Goal: Navigation & Orientation: Find specific page/section

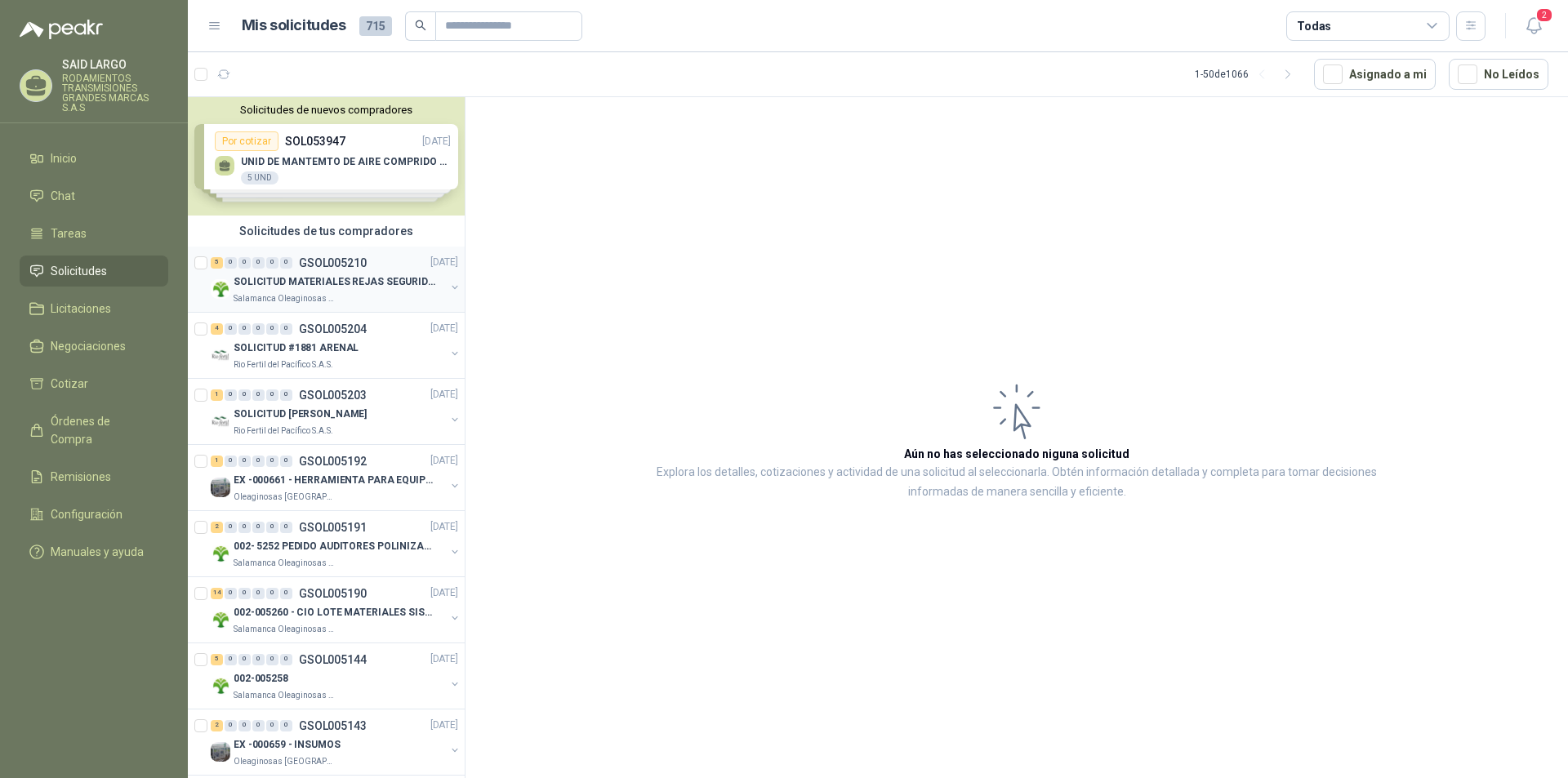
click at [449, 290] on button "button" at bounding box center [455, 287] width 13 height 13
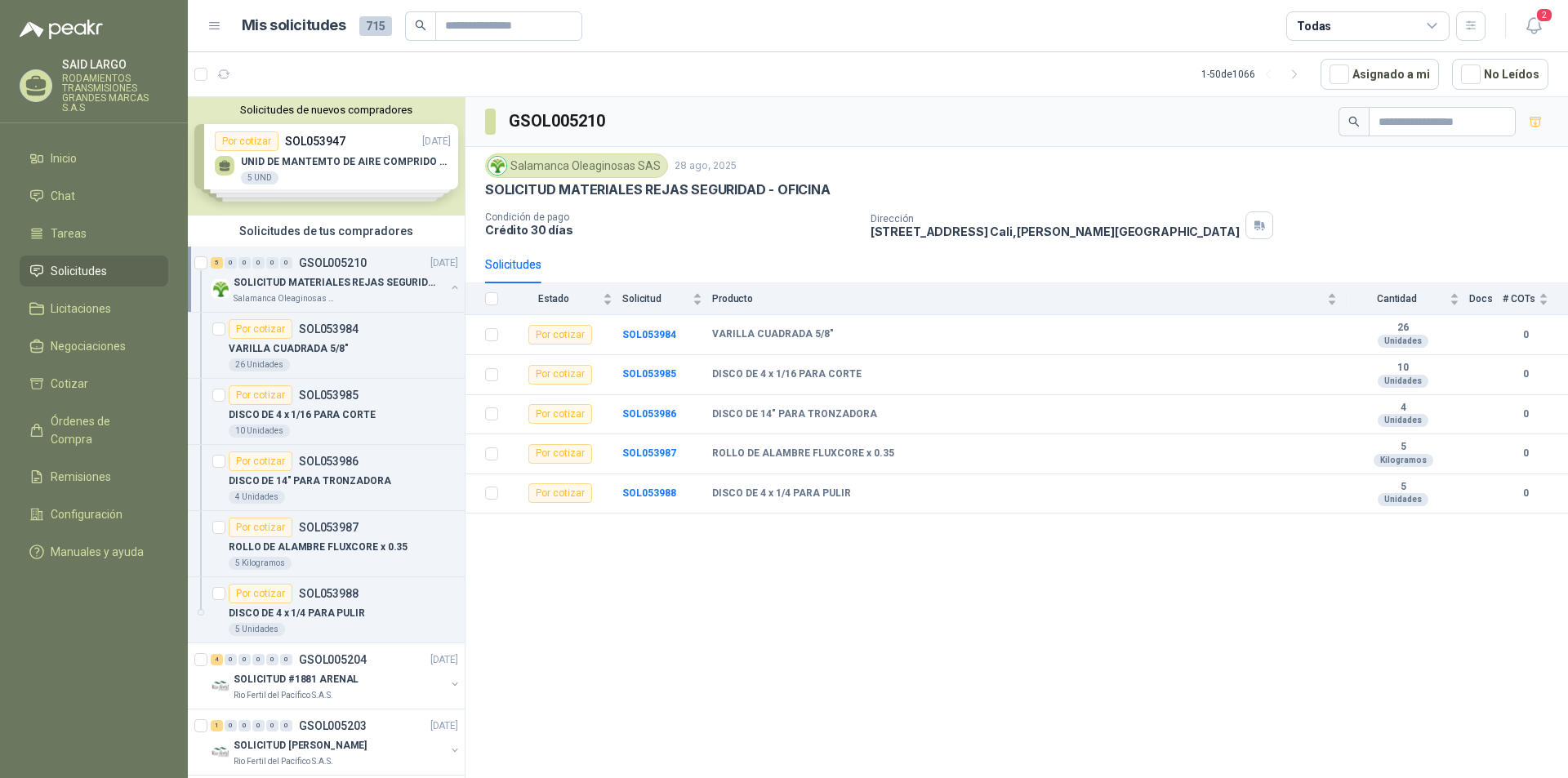
click at [449, 286] on button "button" at bounding box center [455, 287] width 13 height 13
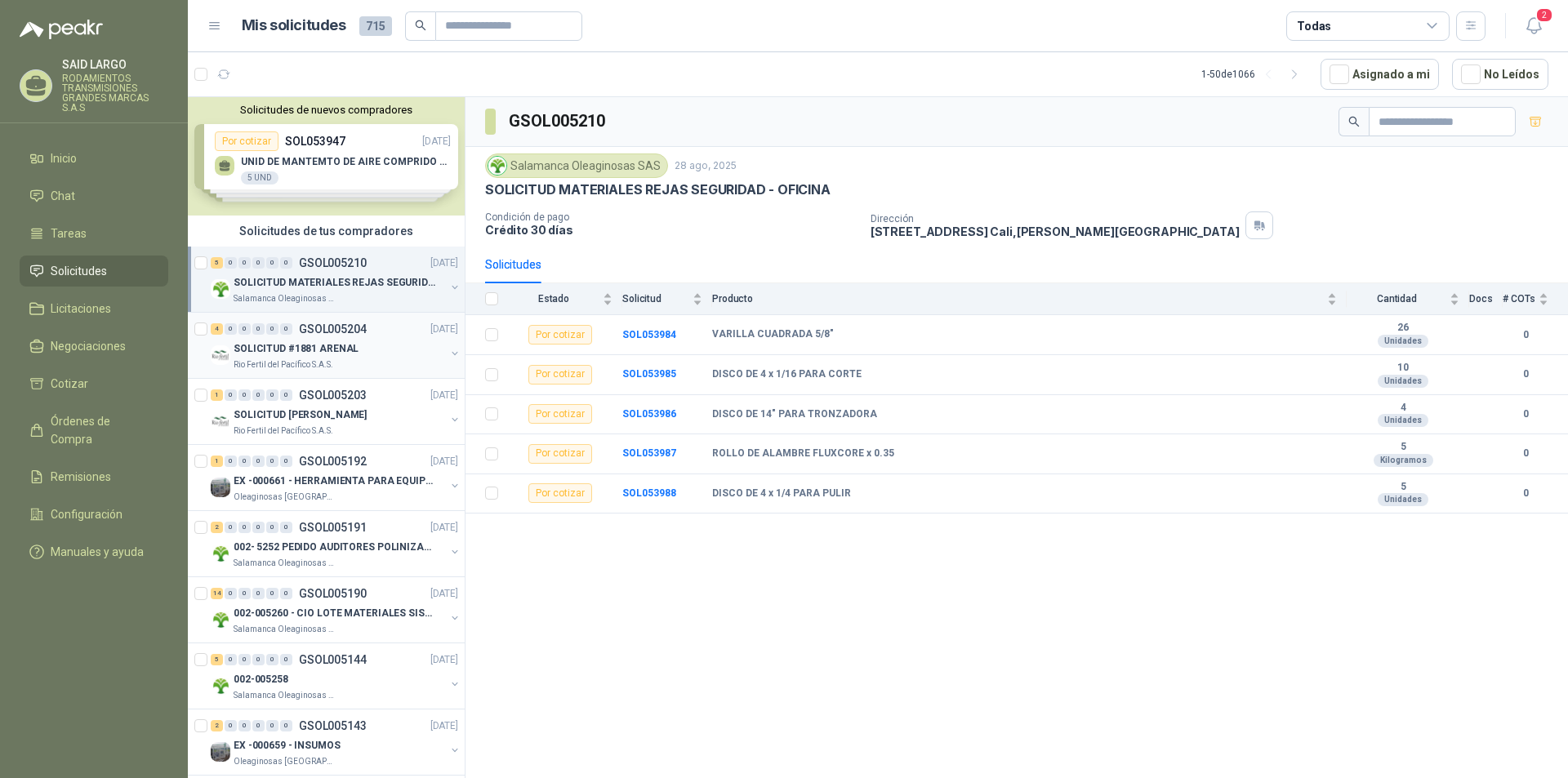
click at [449, 350] on button "button" at bounding box center [455, 354] width 13 height 13
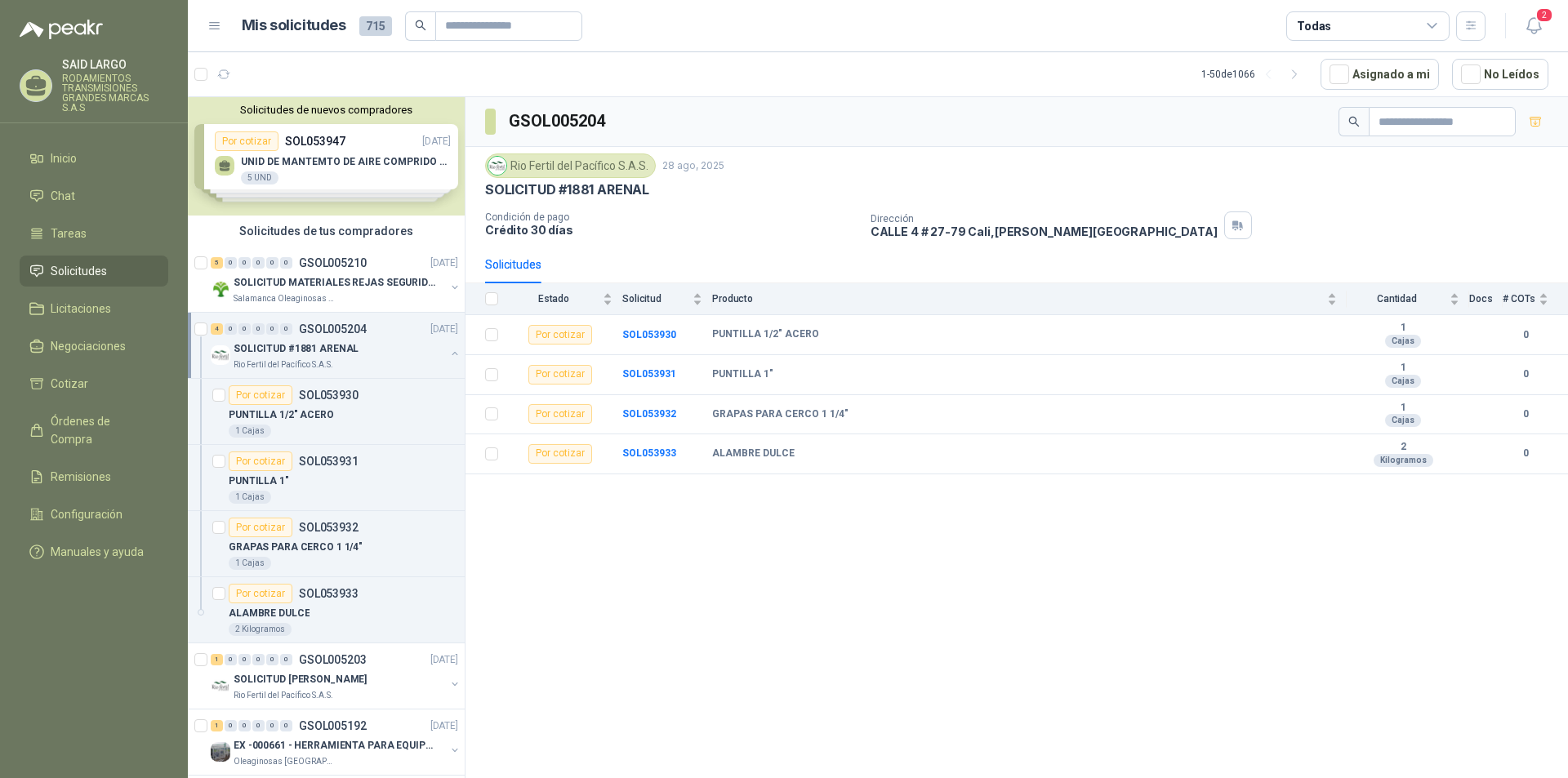
click at [449, 350] on button "button" at bounding box center [455, 354] width 13 height 13
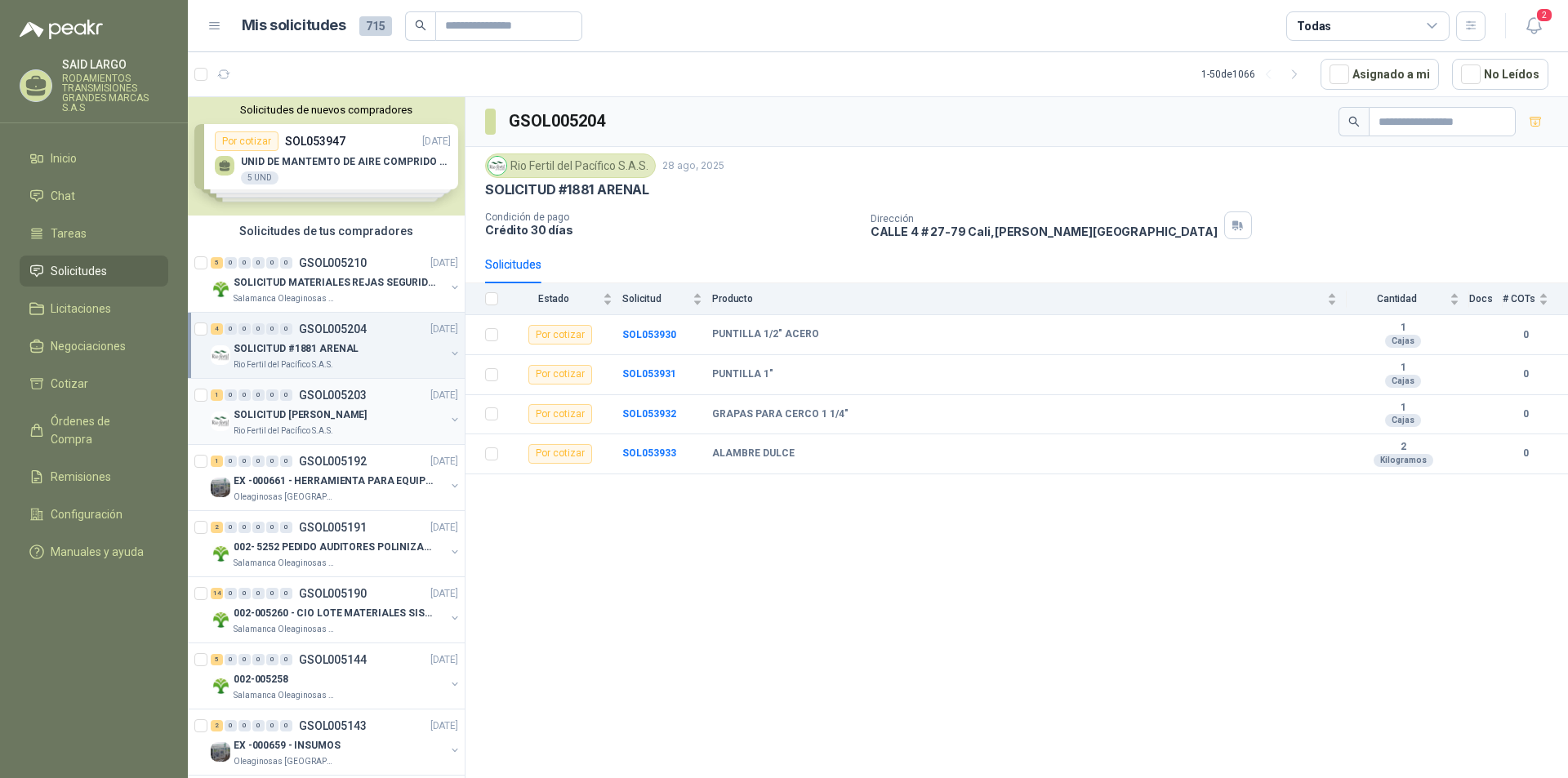
click at [444, 409] on div "SOLICITUD [PERSON_NAME] Rio Fertil del Pacífico S.A.S." at bounding box center [336, 421] width 251 height 32
